Goal: Task Accomplishment & Management: Manage account settings

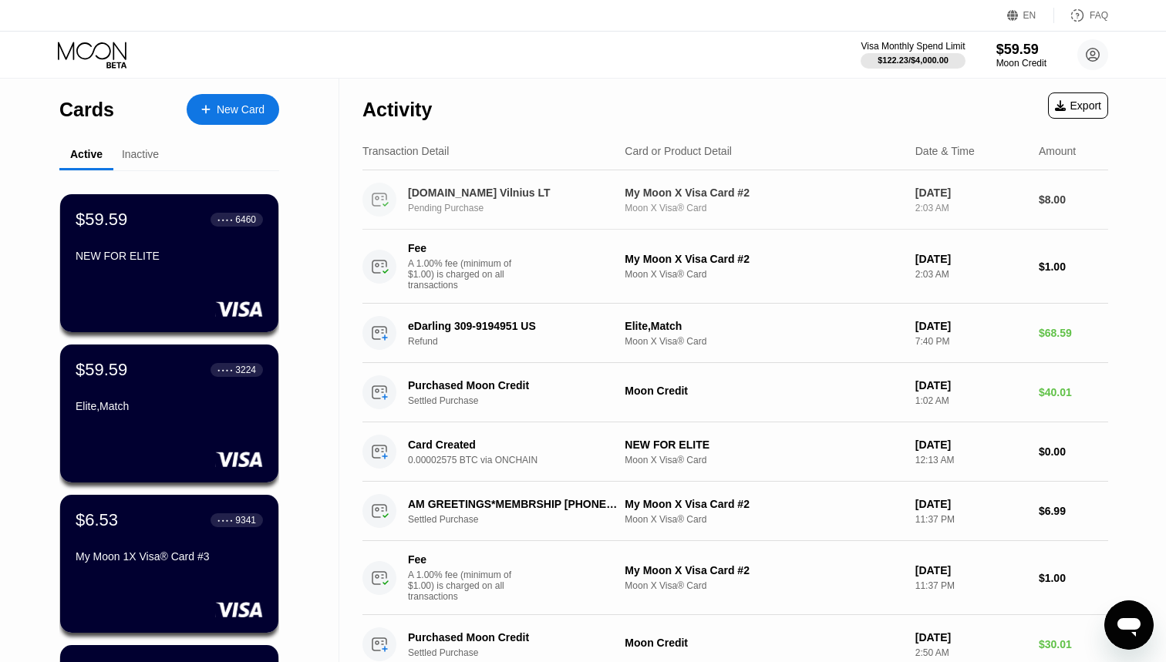
click at [470, 196] on div "[DOMAIN_NAME] Vilnius LT" at bounding box center [512, 193] width 209 height 12
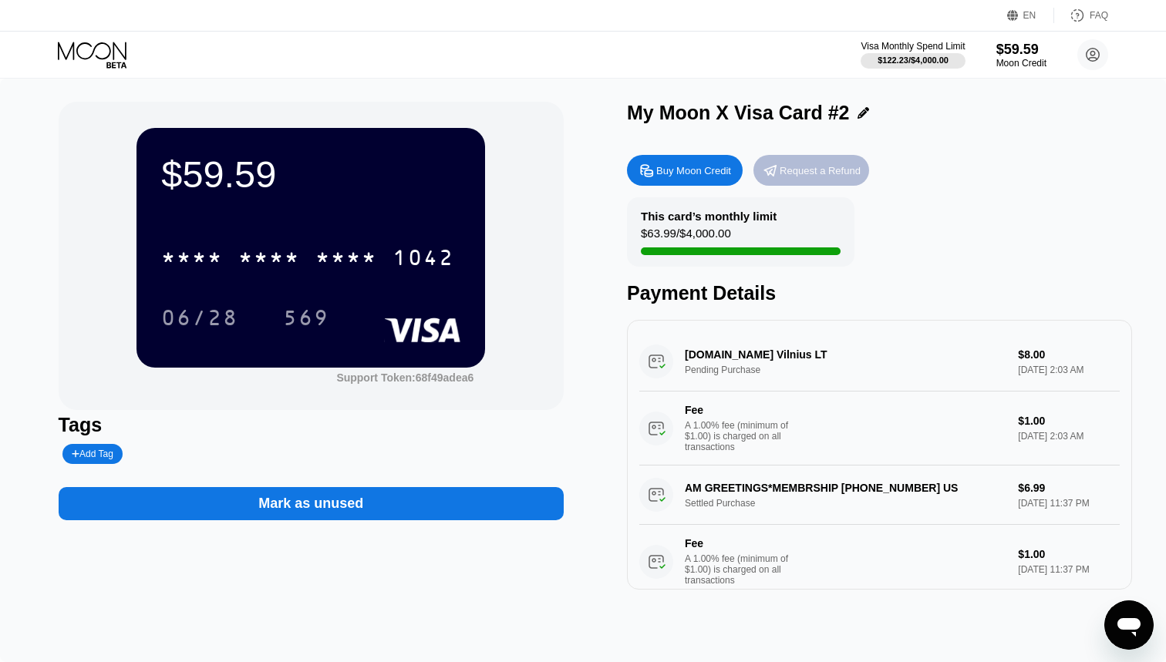
click at [840, 179] on div "Request a Refund" at bounding box center [811, 170] width 116 height 31
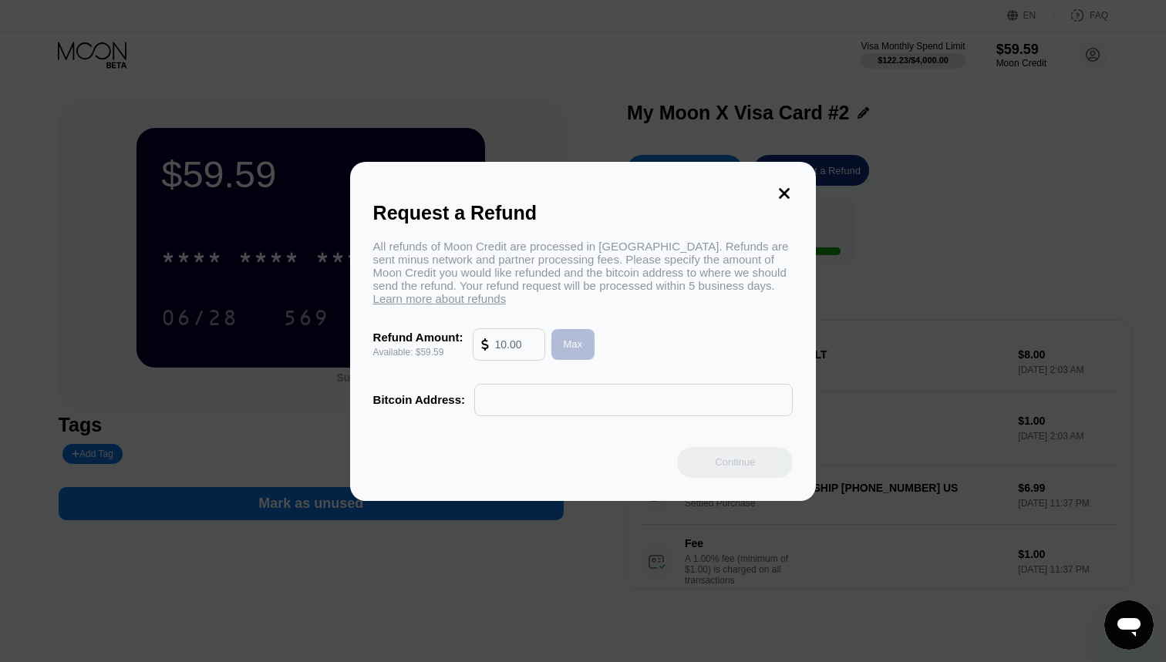
click at [571, 354] on div "Max" at bounding box center [573, 344] width 44 height 31
type input "59.59"
click at [791, 195] on icon at bounding box center [784, 193] width 17 height 17
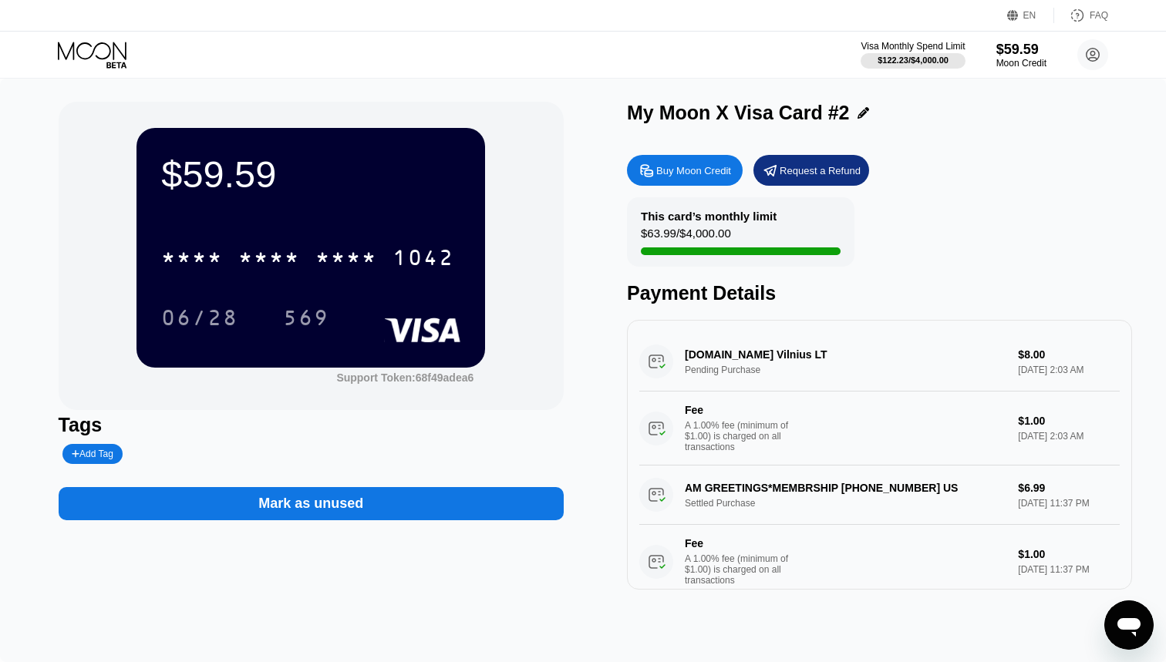
click at [745, 360] on div "[DOMAIN_NAME] Vilnius LT Pending Purchase $8.00 [DATE] 2:03 AM Fee A 1.00% fee …" at bounding box center [879, 398] width 480 height 133
click at [110, 65] on icon at bounding box center [94, 55] width 72 height 27
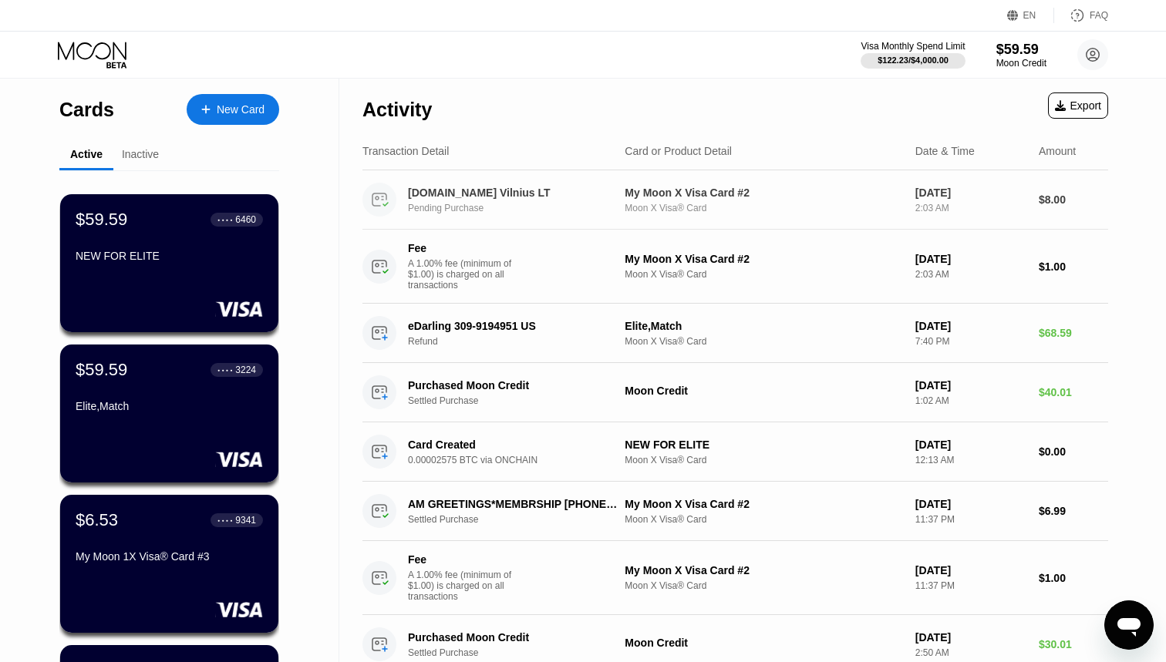
click at [446, 212] on div "Pending Purchase" at bounding box center [520, 208] width 225 height 11
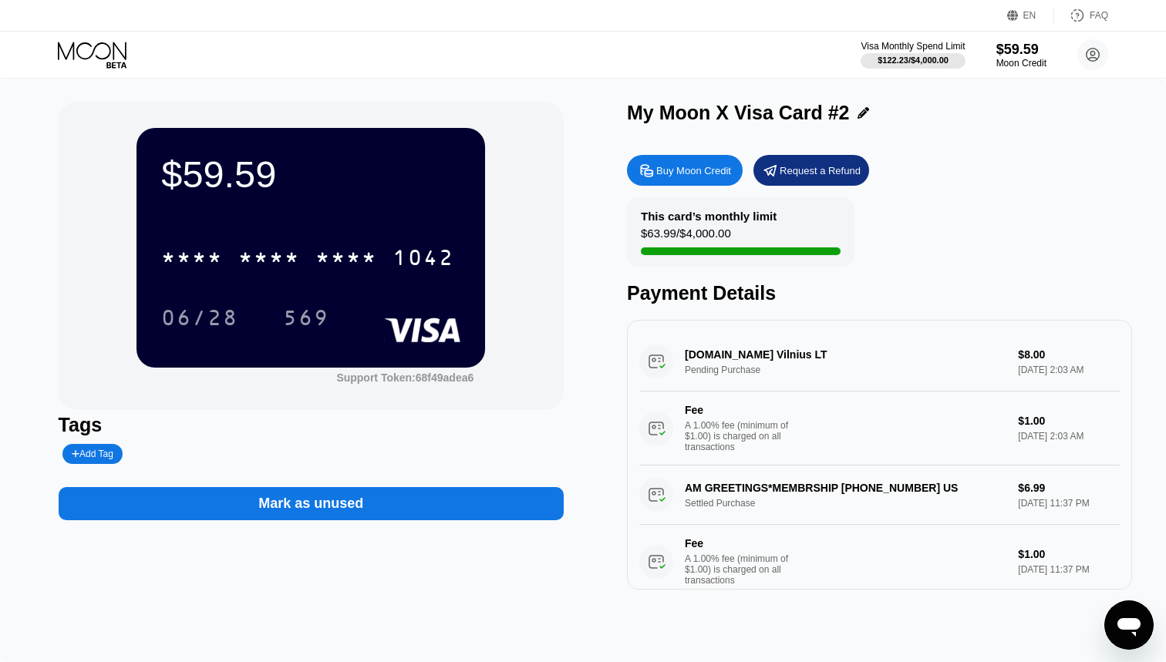
click at [720, 369] on div "[DOMAIN_NAME] Vilnius LT Pending Purchase $8.00 [DATE] 2:03 AM Fee A 1.00% fee …" at bounding box center [879, 398] width 480 height 133
click at [726, 349] on div "[DOMAIN_NAME] Vilnius LT Pending Purchase $8.00 [DATE] 2:03 AM Fee A 1.00% fee …" at bounding box center [879, 398] width 480 height 133
click at [656, 357] on div "[DOMAIN_NAME] Vilnius LT Pending Purchase $8.00 [DATE] 2:03 AM Fee A 1.00% fee …" at bounding box center [879, 398] width 480 height 133
click at [751, 359] on div "[DOMAIN_NAME] Vilnius LT Pending Purchase $8.00 [DATE] 2:03 AM Fee A 1.00% fee …" at bounding box center [879, 398] width 480 height 133
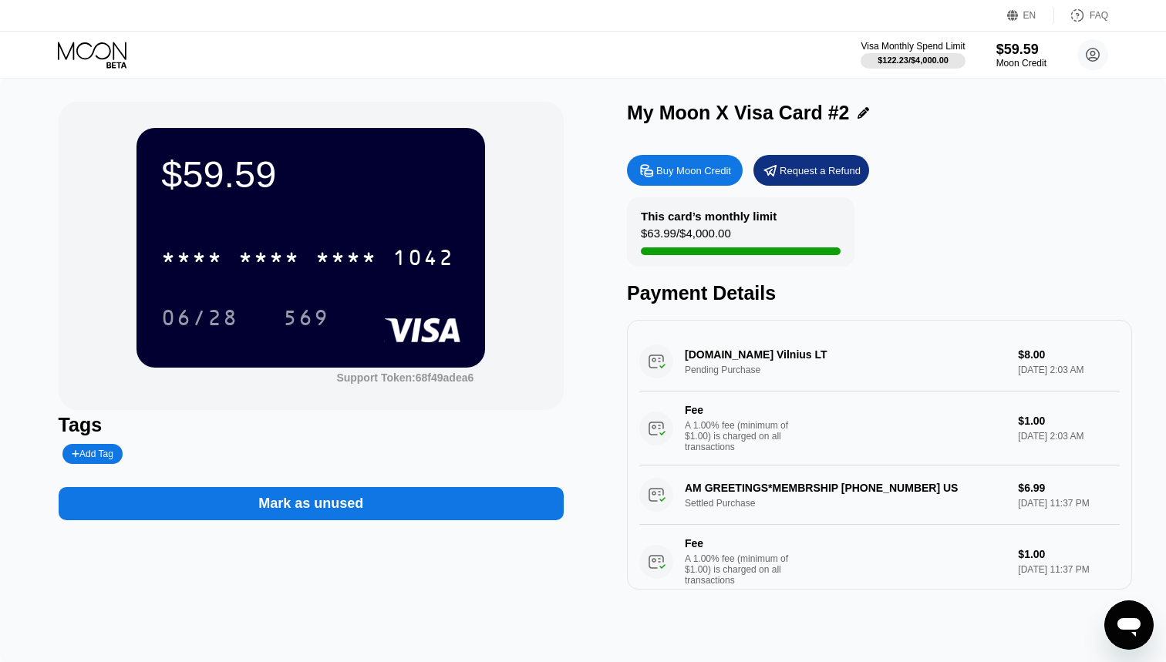
click at [751, 359] on div "[DOMAIN_NAME] Vilnius LT Pending Purchase $8.00 [DATE] 2:03 AM Fee A 1.00% fee …" at bounding box center [879, 398] width 480 height 133
click at [720, 352] on div "[DOMAIN_NAME] Vilnius LT Pending Purchase $8.00 [DATE] 2:03 AM Fee A 1.00% fee …" at bounding box center [879, 398] width 480 height 133
click at [823, 168] on div "Request a Refund" at bounding box center [820, 170] width 81 height 13
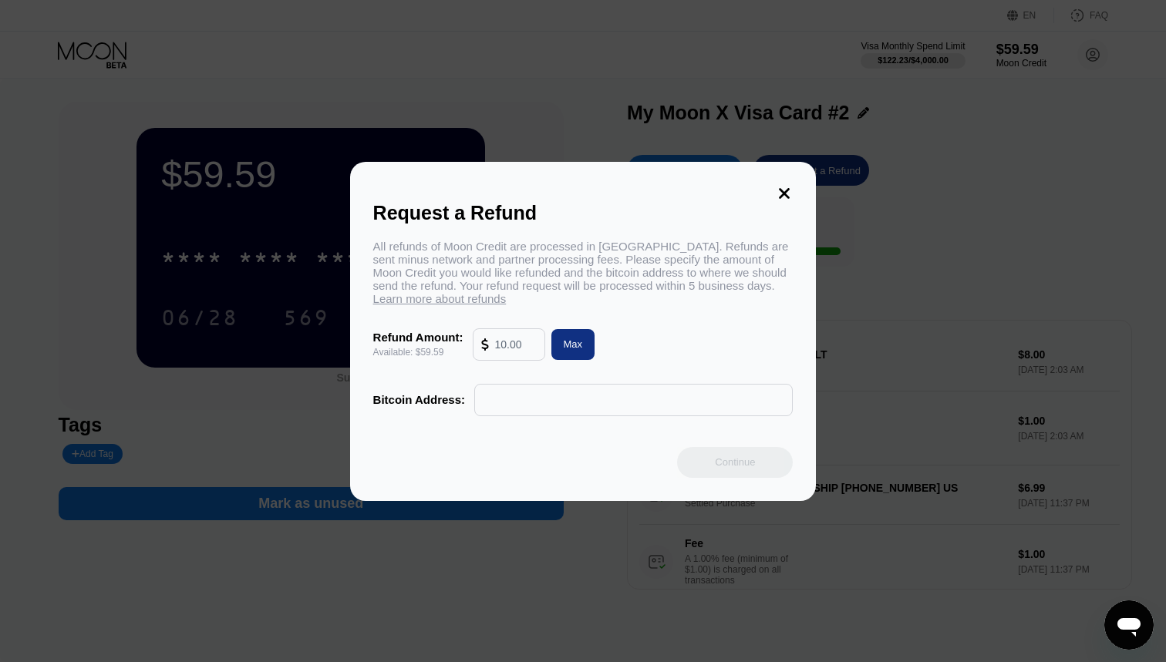
click at [578, 349] on div "Max" at bounding box center [573, 344] width 19 height 13
type input "59.59"
paste input "bc1q57w6w6rn50wy7evveg9gupjuuypqvvgv8pcfcu"
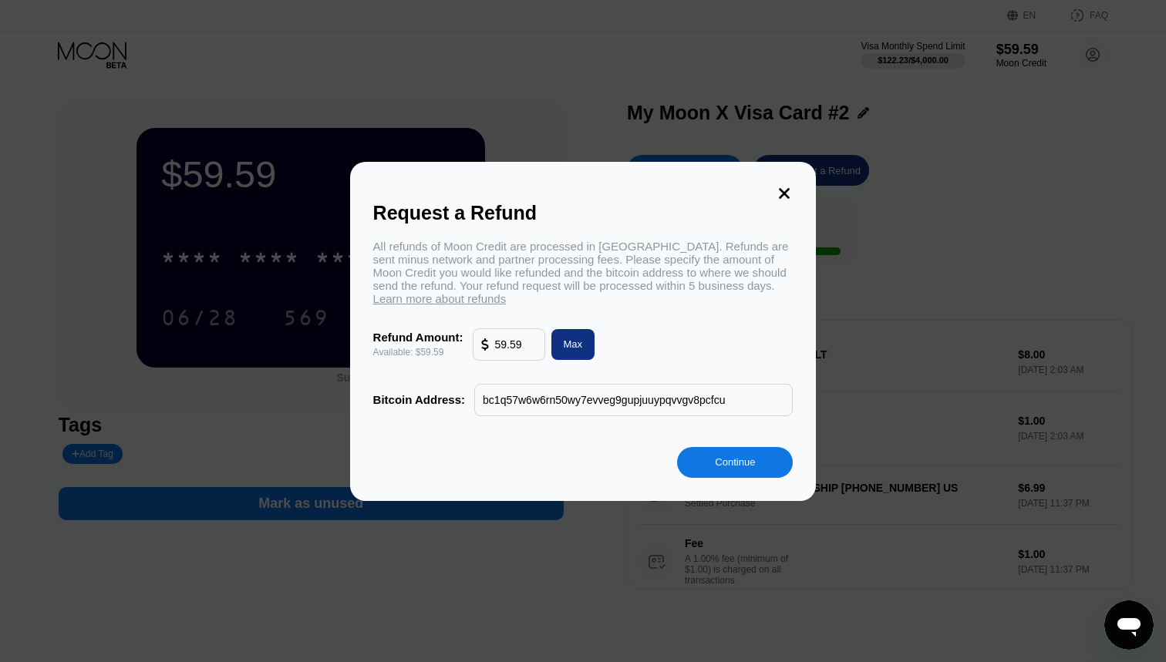
type input "bc1q57w6w6rn50wy7evveg9gupjuuypqvvgv8pcfcu"
click at [710, 461] on div "Continue" at bounding box center [735, 462] width 116 height 31
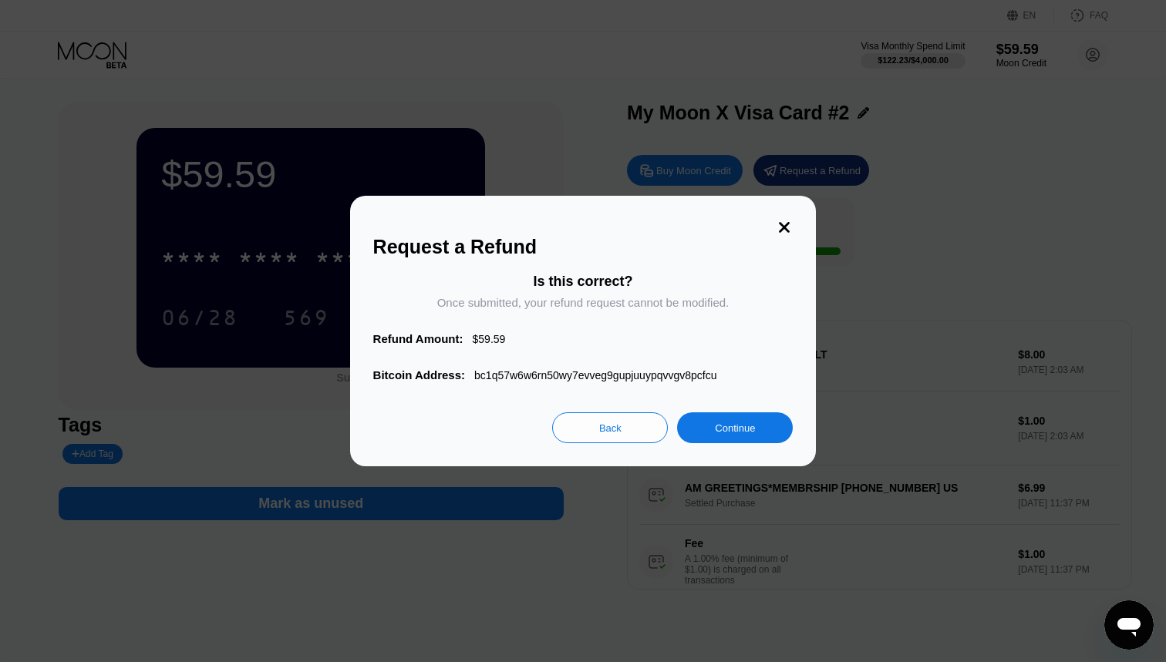
click at [727, 429] on div "Continue" at bounding box center [735, 428] width 40 height 13
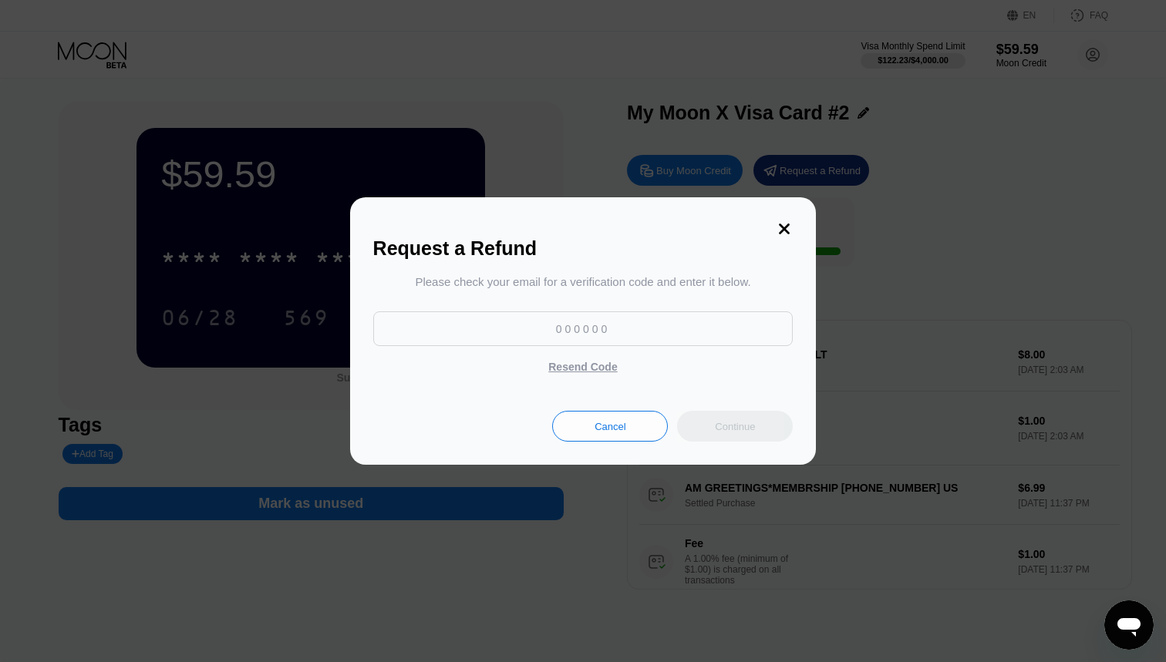
click at [569, 335] on input at bounding box center [583, 329] width 420 height 35
type input "906156"
click at [719, 435] on div "Continue" at bounding box center [735, 426] width 116 height 31
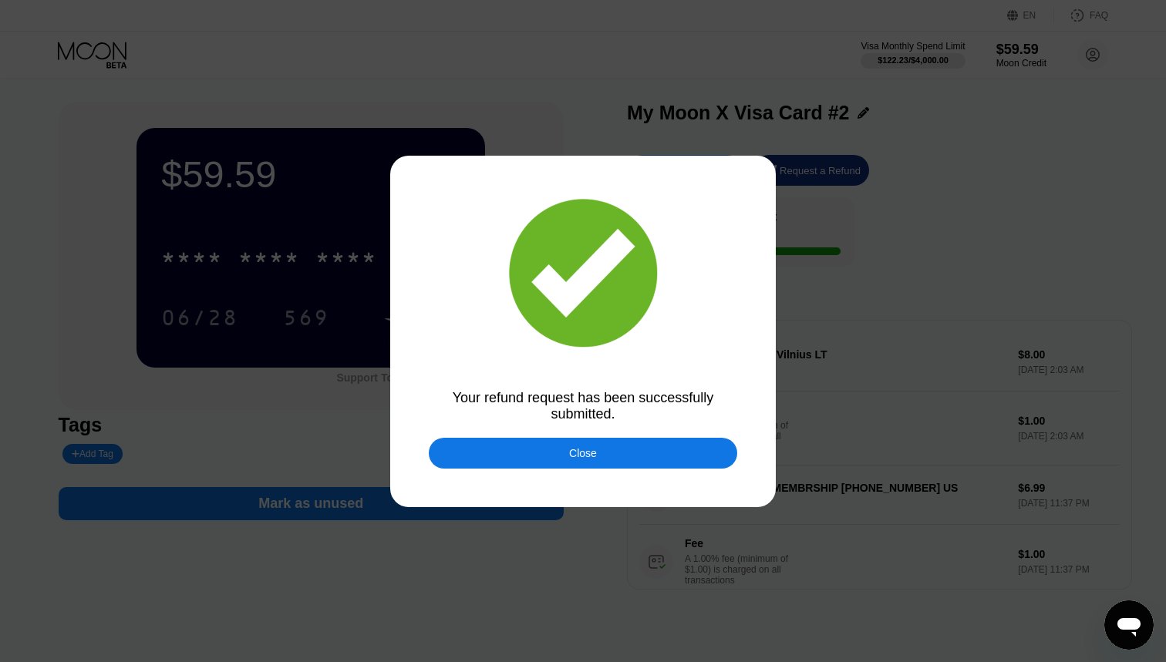
click at [690, 446] on div "Close" at bounding box center [583, 453] width 308 height 31
